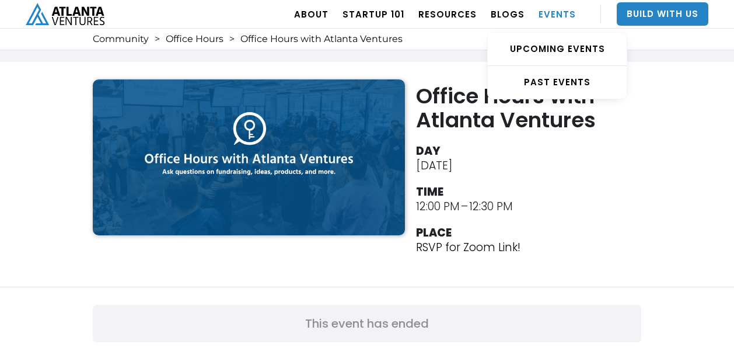
click at [552, 13] on link "EVENTS" at bounding box center [557, 14] width 37 height 33
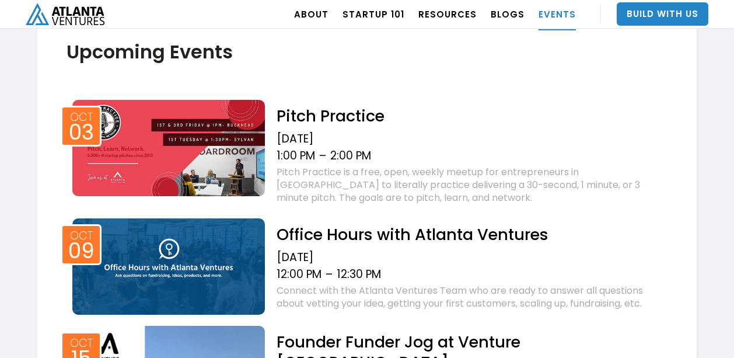
scroll to position [423, 0]
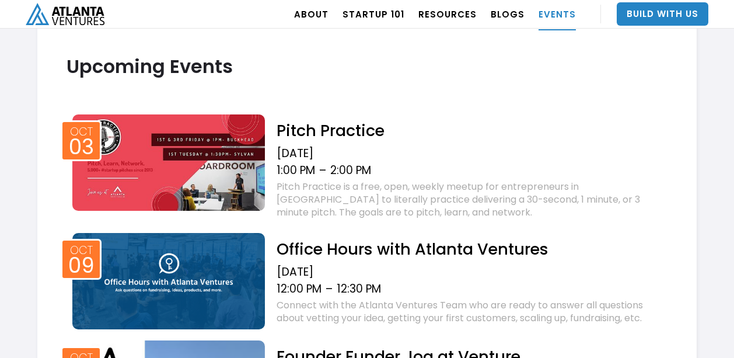
click at [442, 248] on h2 "Office Hours with Atlanta Ventures" at bounding box center [472, 249] width 391 height 20
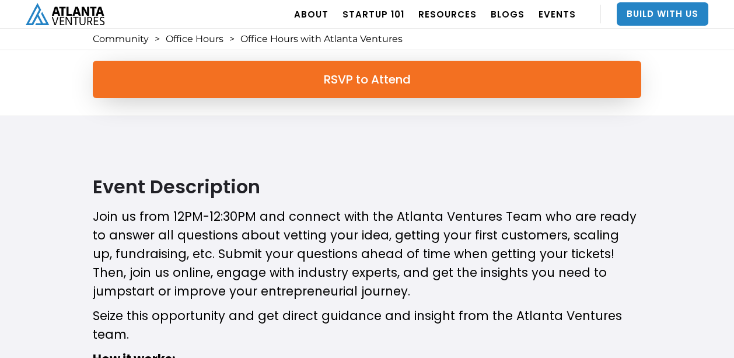
scroll to position [243, 0]
